Goal: Task Accomplishment & Management: Complete application form

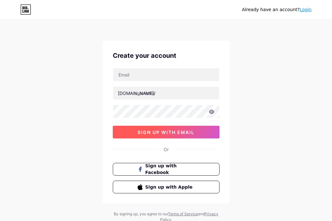
click at [180, 135] on span "sign up with email" at bounding box center [166, 132] width 57 height 5
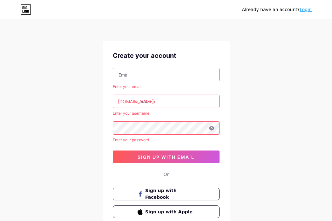
click at [148, 74] on input "text" at bounding box center [166, 74] width 106 height 13
type input "[EMAIL_ADDRESS][DOMAIN_NAME]"
click at [163, 102] on input "text" at bounding box center [166, 101] width 106 height 13
click at [149, 101] on input "text" at bounding box center [166, 101] width 106 height 13
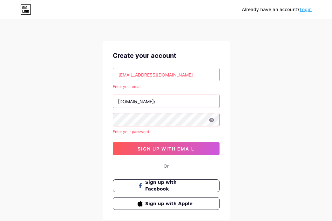
type input "a"
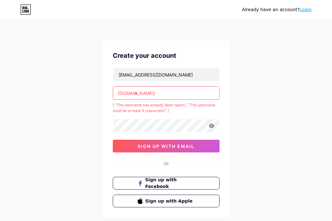
click at [149, 93] on input "a" at bounding box center [166, 93] width 106 height 13
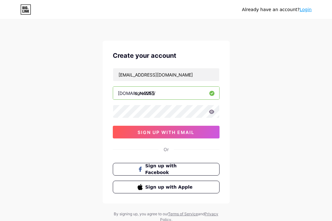
type input "core2255"
click at [95, 116] on div "Already have an account? Login Create your account [EMAIL_ADDRESS][DOMAIN_NAME]…" at bounding box center [166, 121] width 332 height 243
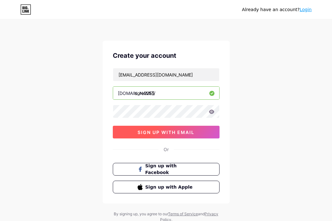
click at [184, 133] on span "sign up with email" at bounding box center [166, 132] width 57 height 5
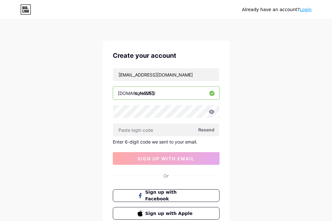
click at [205, 130] on span "Resend" at bounding box center [206, 130] width 16 height 7
click at [204, 129] on span "Resend" at bounding box center [206, 130] width 16 height 7
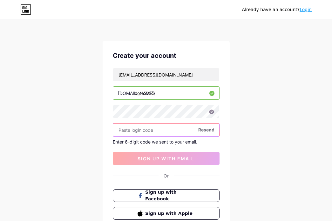
click at [130, 129] on input "text" at bounding box center [166, 130] width 106 height 13
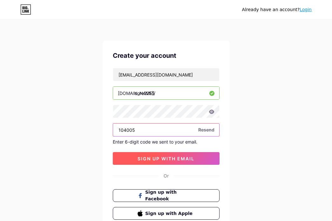
type input "104005"
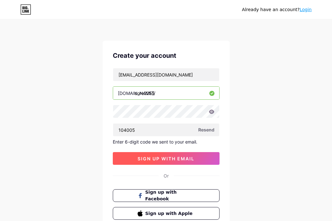
click at [153, 158] on span "sign up with email" at bounding box center [166, 158] width 57 height 5
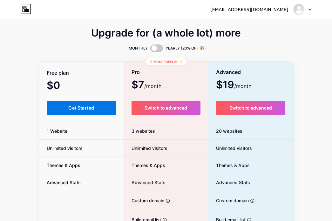
click at [80, 108] on span "Get Started" at bounding box center [81, 107] width 26 height 5
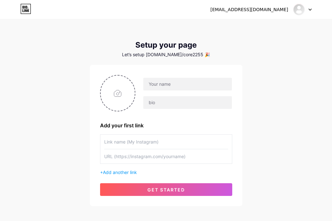
click at [260, 47] on div "[EMAIL_ADDRESS][DOMAIN_NAME] Dashboard Logout Setup your page Let’s setup [DOMA…" at bounding box center [166, 113] width 332 height 227
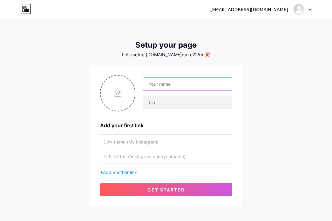
click at [152, 85] on input "text" at bounding box center [187, 84] width 88 height 13
type input "Abdou FreeFix"
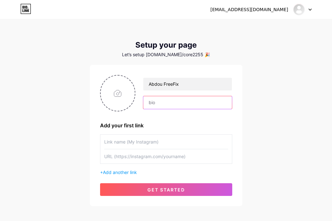
click at [168, 106] on input "text" at bounding box center [187, 102] width 88 height 13
click at [171, 104] on input "text" at bounding box center [187, 102] width 88 height 13
drag, startPoint x: 224, startPoint y: 103, endPoint x: 107, endPoint y: 112, distance: 118.1
click at [107, 112] on div "Abdou FreeFix Professional Computer & IT Support at No Cost Add your first link…" at bounding box center [166, 135] width 132 height 121
click at [150, 100] on input "Professional Computer & IT Support at No Cost" at bounding box center [187, 102] width 88 height 13
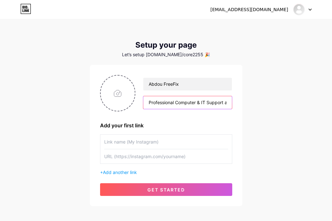
type input "Professional Computer & IT Support at No Cost"
click at [156, 144] on input "text" at bounding box center [166, 142] width 124 height 14
click at [110, 94] on input "file" at bounding box center [118, 93] width 34 height 35
type input "C:\fakepath\abdou(2).jpg"
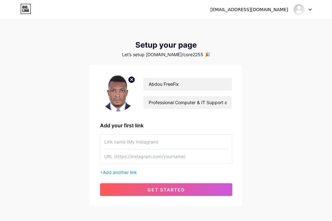
click at [145, 142] on input "text" at bounding box center [166, 142] width 124 height 14
click at [302, 9] on img at bounding box center [299, 9] width 10 height 10
click at [301, 10] on img at bounding box center [299, 9] width 10 height 10
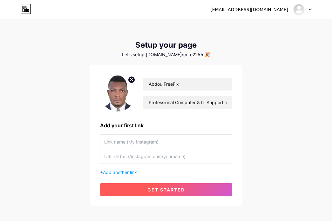
click at [150, 189] on span "get started" at bounding box center [167, 189] width 38 height 5
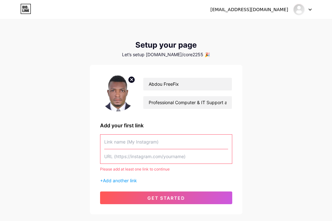
click at [138, 143] on input "text" at bounding box center [166, 142] width 124 height 14
